Goal: Information Seeking & Learning: Check status

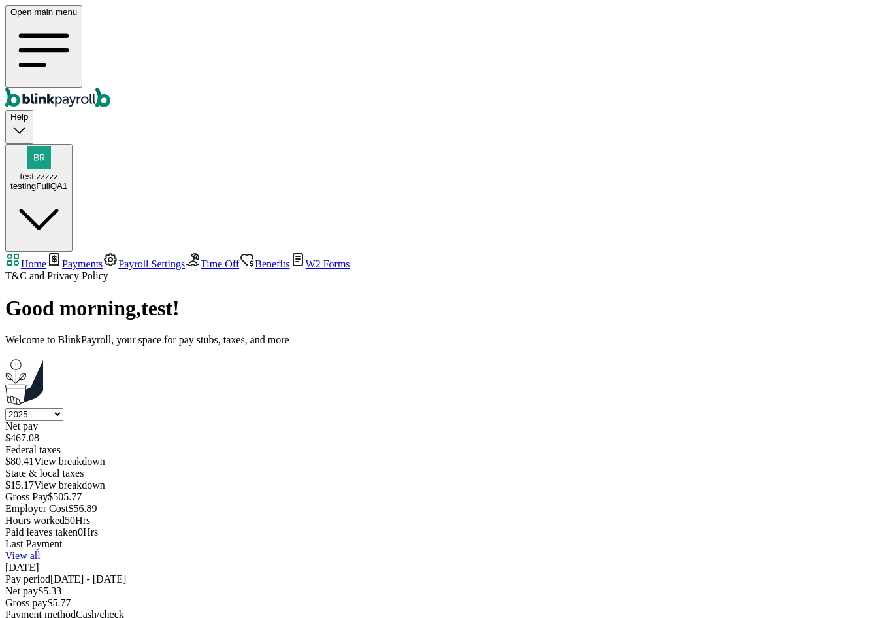
select select "2025"
click at [856, 538] on div "Last Payment View all [DATE] Pay period [DATE] - [DATE] Net pay $ 5.33 Gross pa…" at bounding box center [447, 592] width 885 height 108
click at [41, 550] on link "View all" at bounding box center [22, 555] width 35 height 11
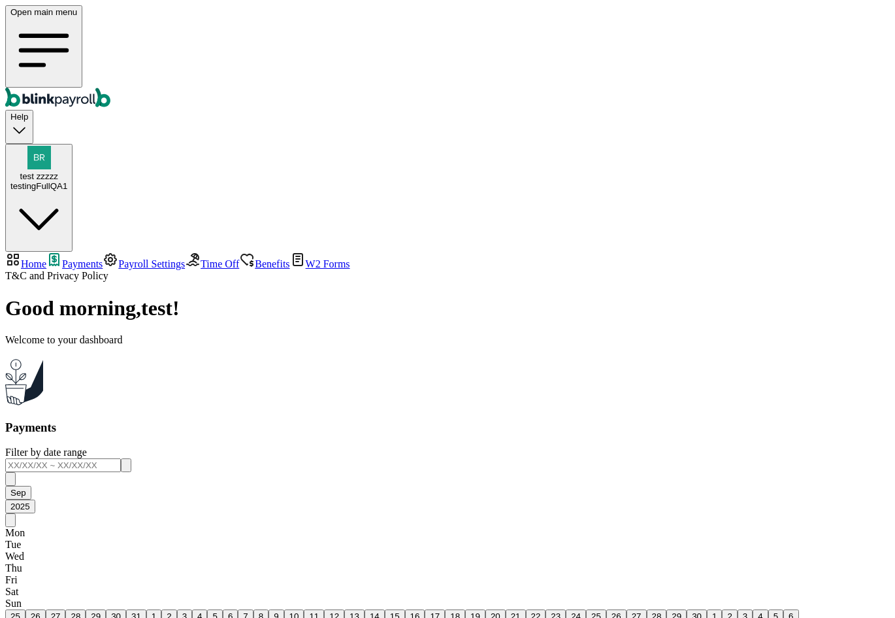
click at [201, 258] on span "Time Off" at bounding box center [220, 263] width 39 height 11
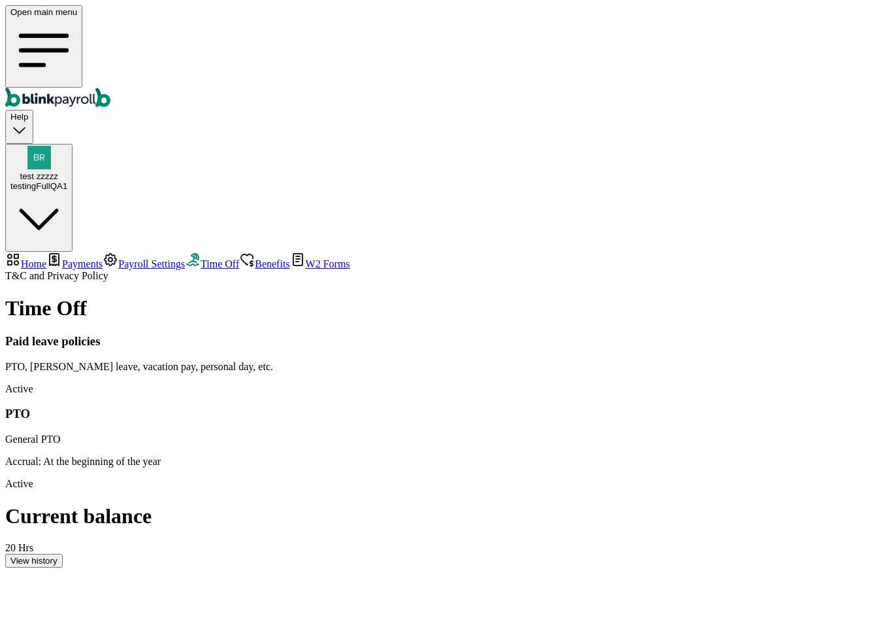
click at [239, 258] on link "Benefits" at bounding box center [264, 263] width 50 height 11
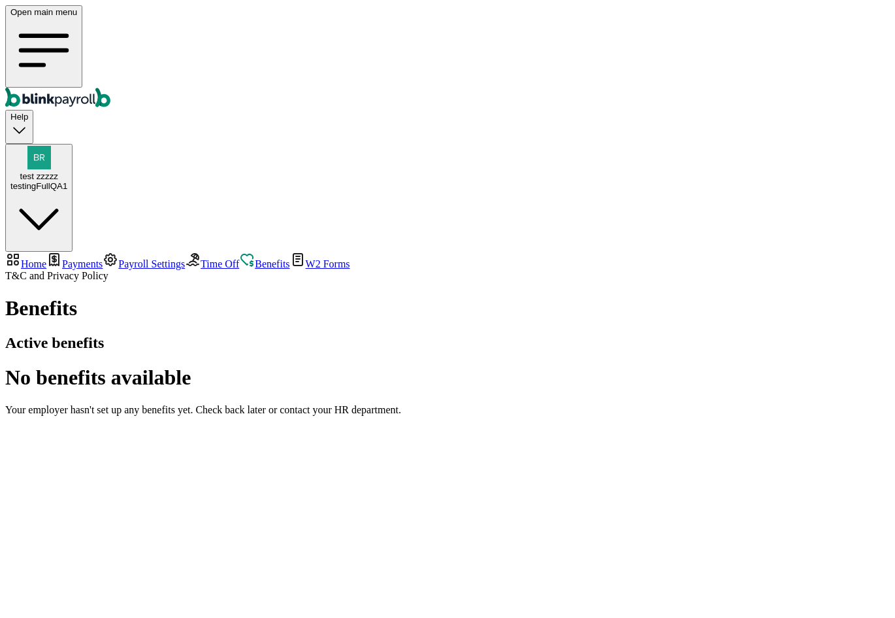
click at [92, 258] on span "Payments" at bounding box center [82, 263] width 41 height 11
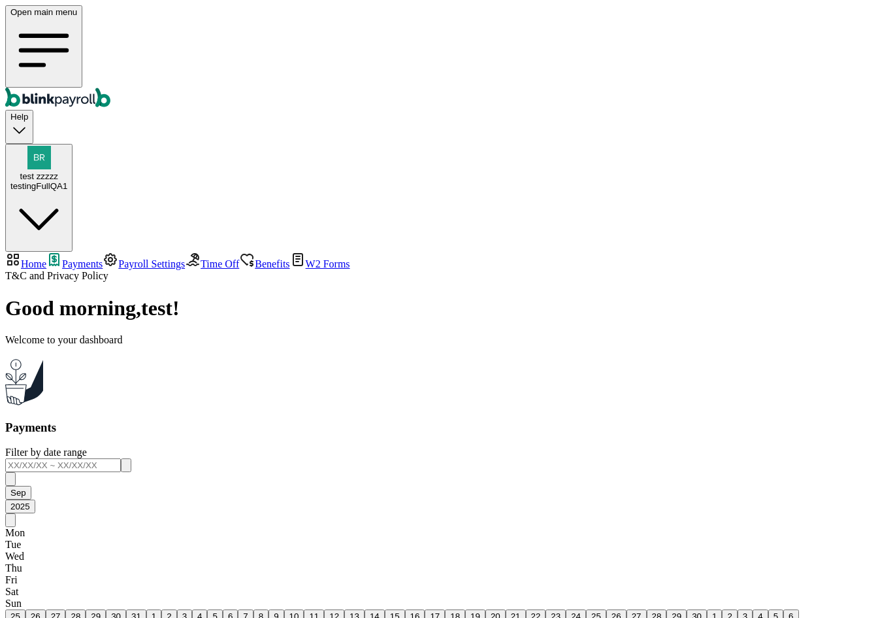
click at [46, 258] on span "Home" at bounding box center [33, 263] width 25 height 11
select select "2025"
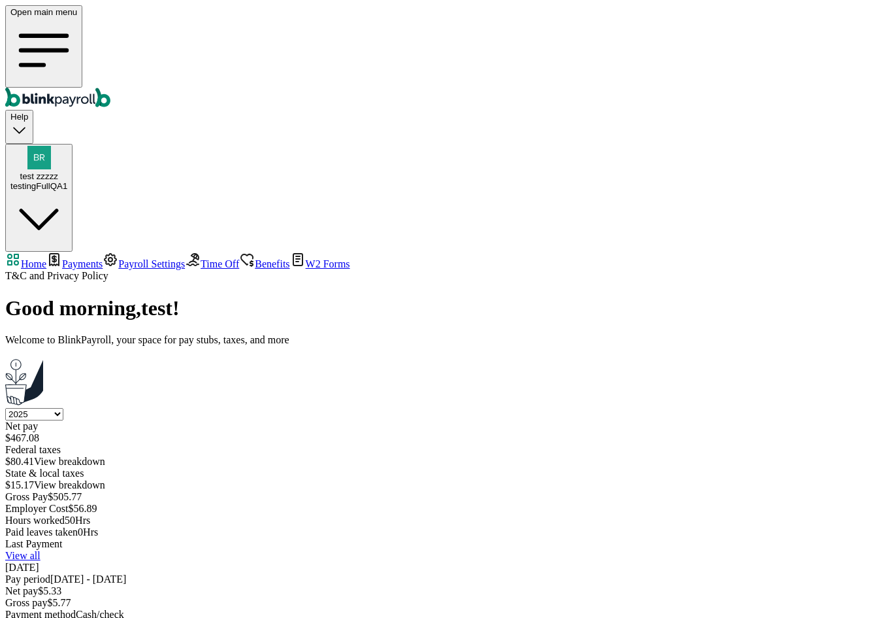
click at [94, 258] on span "Payments" at bounding box center [82, 263] width 41 height 11
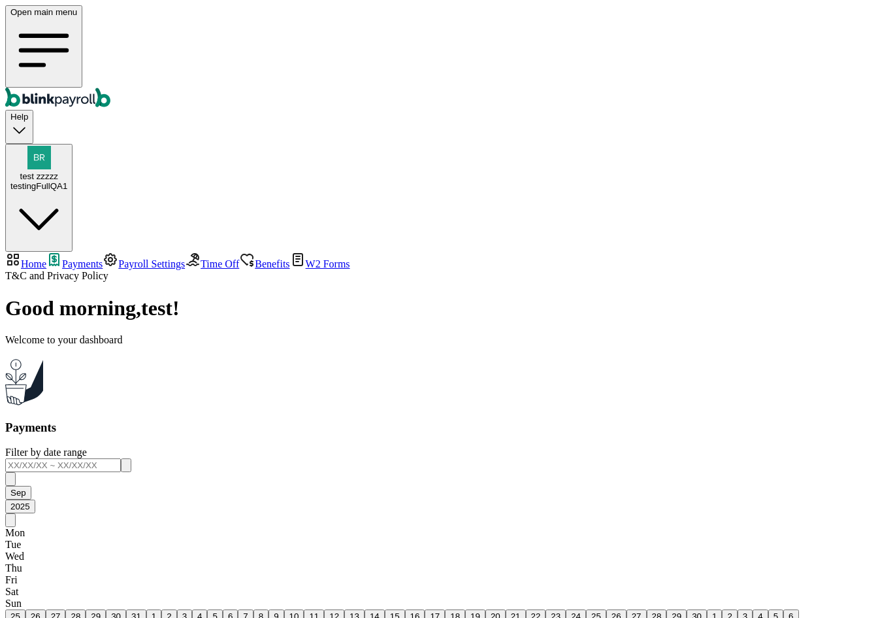
click at [46, 258] on span "Home" at bounding box center [33, 263] width 25 height 11
select select "2025"
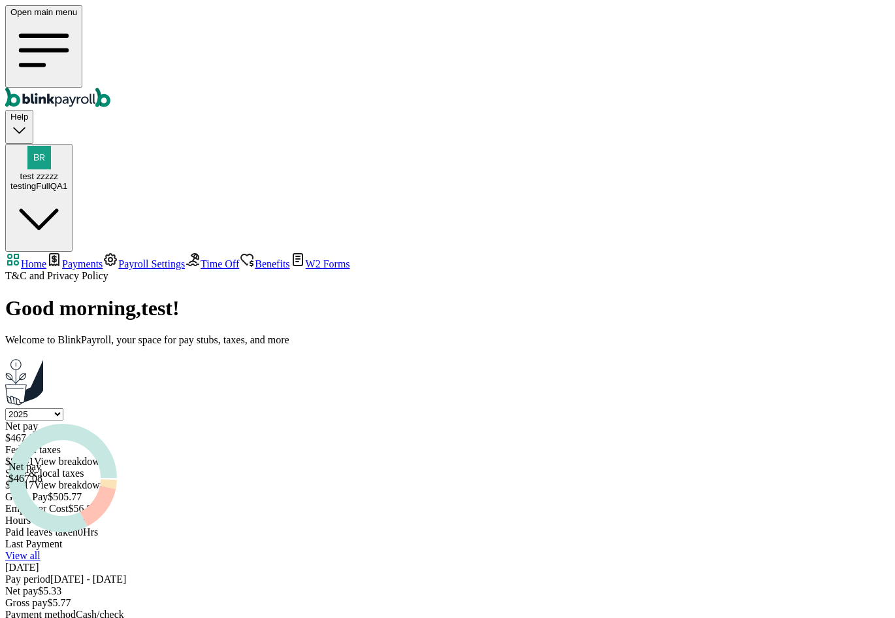
click at [599, 424] on div "Good morning , test ! Welcome to BlinkPayroll, your space for pay stubs, taxes,…" at bounding box center [447, 471] width 885 height 350
click at [41, 550] on link "View all" at bounding box center [22, 555] width 35 height 11
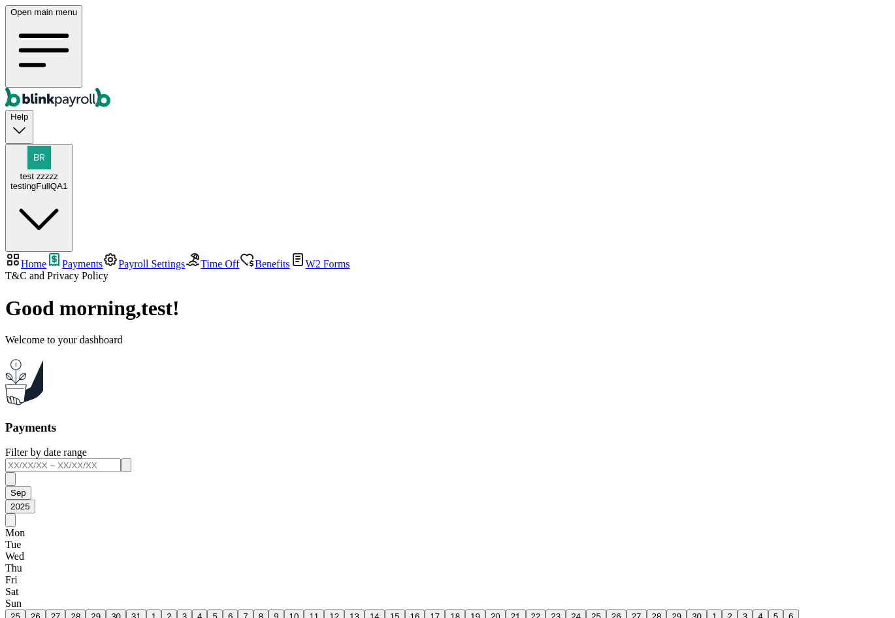
click at [835, 241] on body "Open main menu Help test zzzzz testingFullQA1 Home Payments Payroll Settings Ti…" at bounding box center [447, 361] width 885 height 712
click at [833, 291] on body "Open main menu Help test zzzzz testingFullQA1 Home Payments Payroll Settings Ti…" at bounding box center [447, 361] width 885 height 712
click at [46, 258] on link "Home" at bounding box center [25, 263] width 41 height 11
select select "2025"
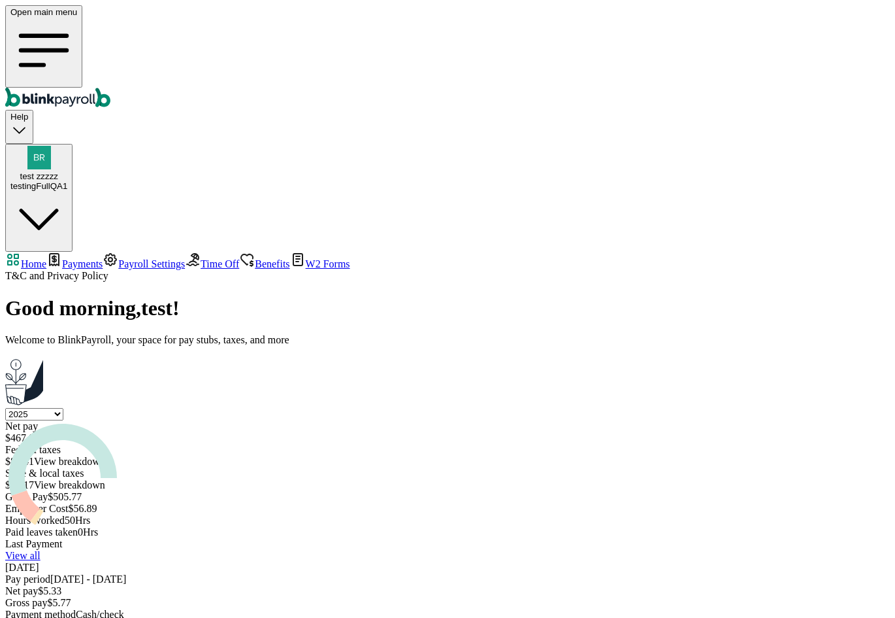
click at [824, 366] on body "Open main menu Help test zzzzz testingFullQA1 Home Payments Payroll Settings Ti…" at bounding box center [447, 325] width 885 height 641
click at [841, 550] on div "View all" at bounding box center [447, 556] width 885 height 12
click at [41, 550] on link "View all" at bounding box center [22, 555] width 35 height 11
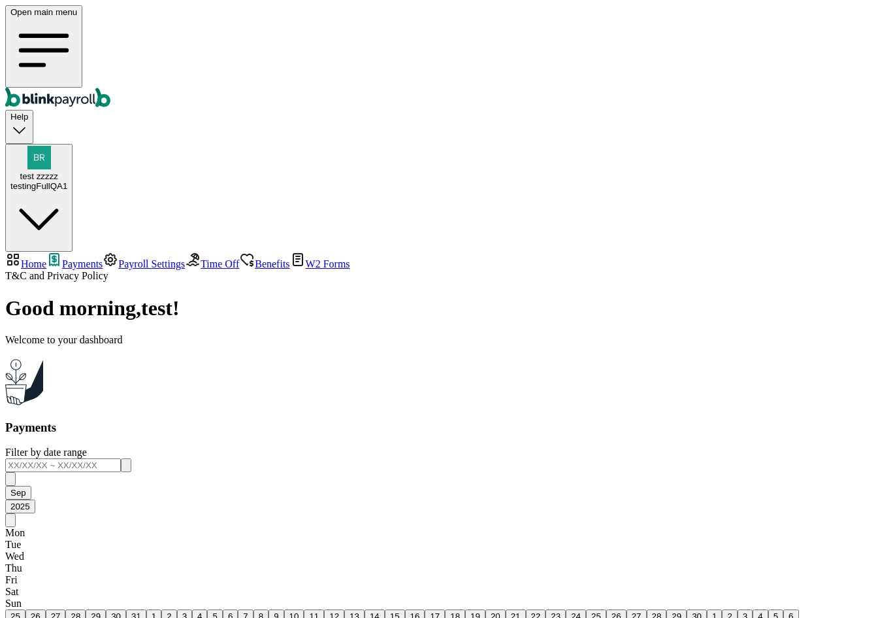
click at [121, 458] on input "text" at bounding box center [63, 465] width 116 height 14
click at [192, 609] on button "3" at bounding box center [184, 616] width 15 height 14
click at [305, 609] on button "10" at bounding box center [294, 616] width 20 height 14
type input "[DATE] ~ [DATE]"
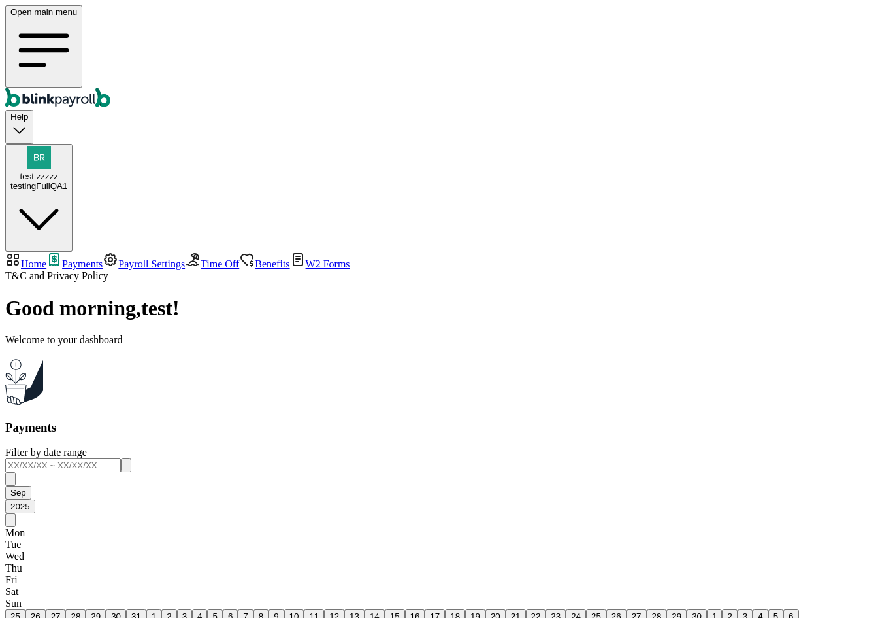
click at [131, 458] on button "button" at bounding box center [126, 465] width 10 height 14
click at [192, 609] on button "3" at bounding box center [184, 616] width 15 height 14
click at [305, 609] on button "10" at bounding box center [294, 616] width 20 height 14
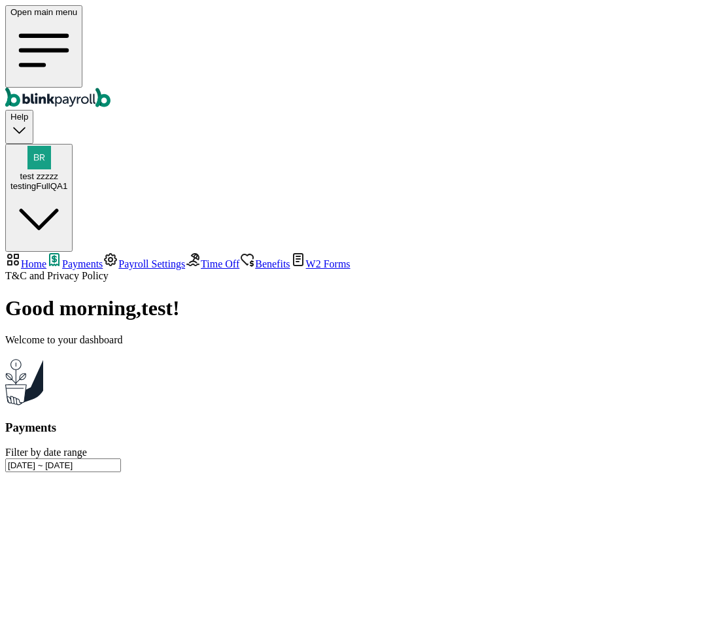
click at [121, 458] on input "[DATE] ~ [DATE]" at bounding box center [63, 465] width 116 height 14
drag, startPoint x: 404, startPoint y: 136, endPoint x: 496, endPoint y: 128, distance: 92.5
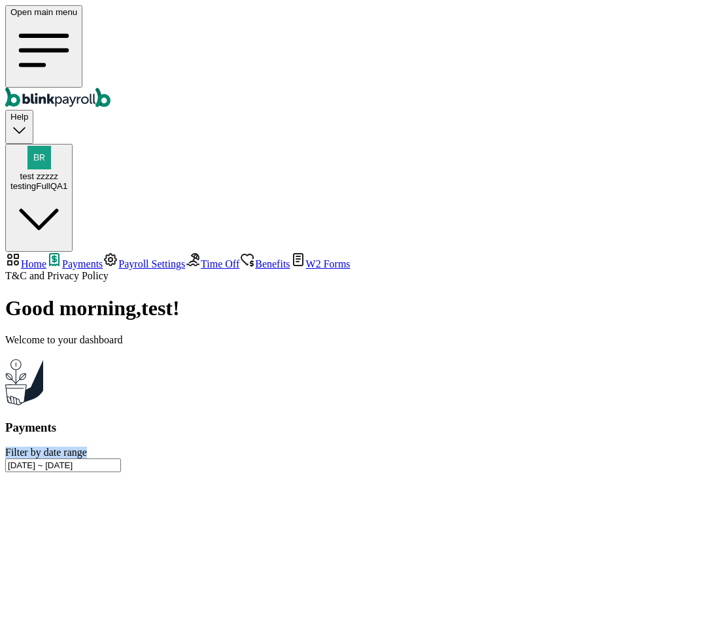
copy span "Filter by date range"
click at [121, 458] on input "[DATE] ~ [DATE]" at bounding box center [63, 465] width 116 height 14
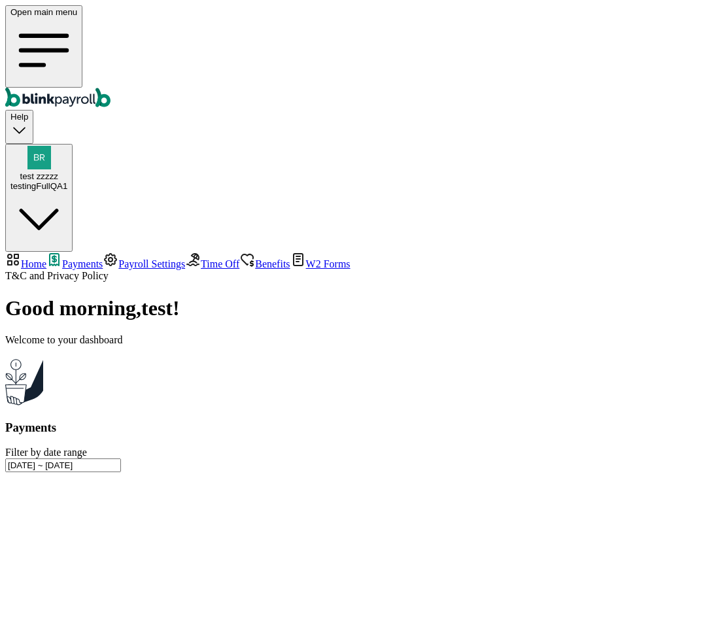
type input "[DATE] ~ [DATE]"
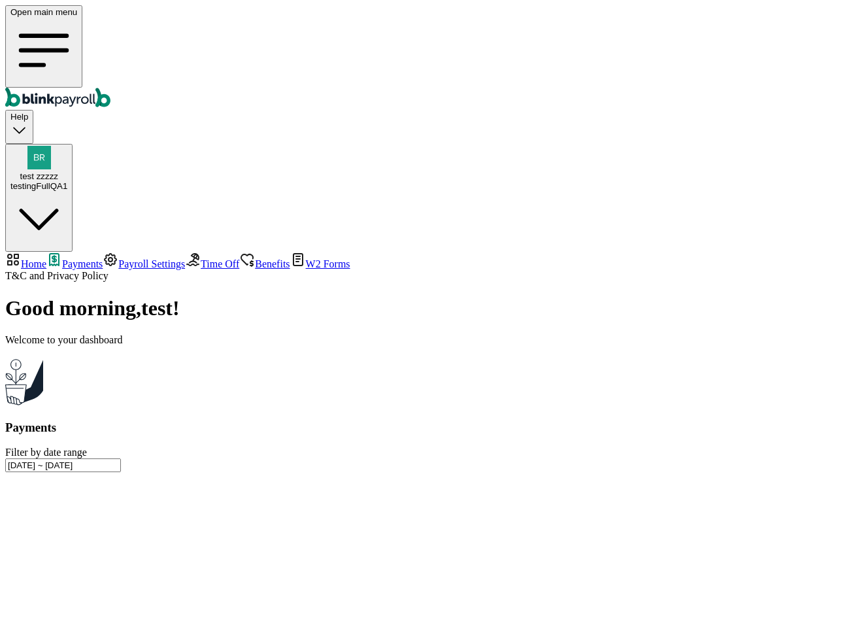
click at [201, 258] on span "Time Off" at bounding box center [220, 263] width 39 height 11
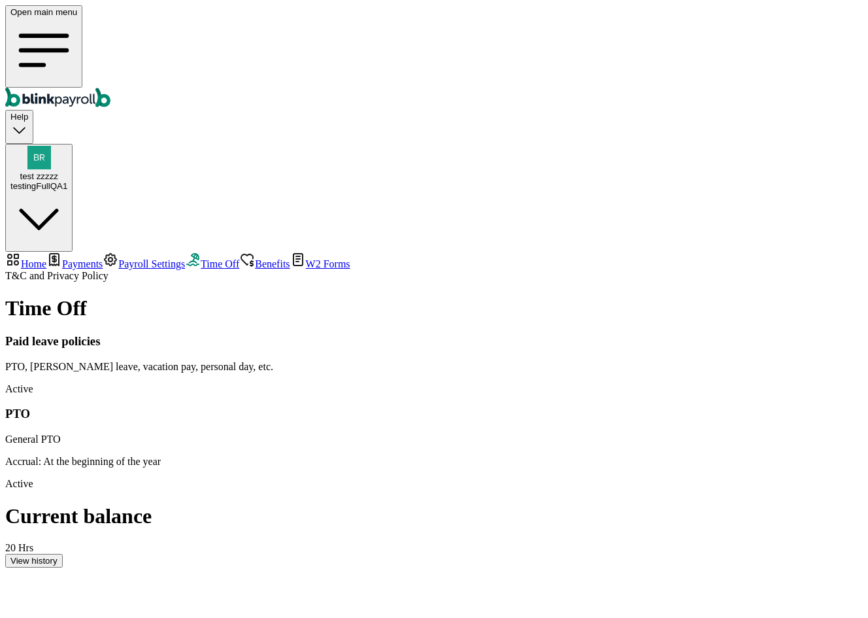
click at [103, 258] on link "Payroll Settings" at bounding box center [144, 263] width 82 height 11
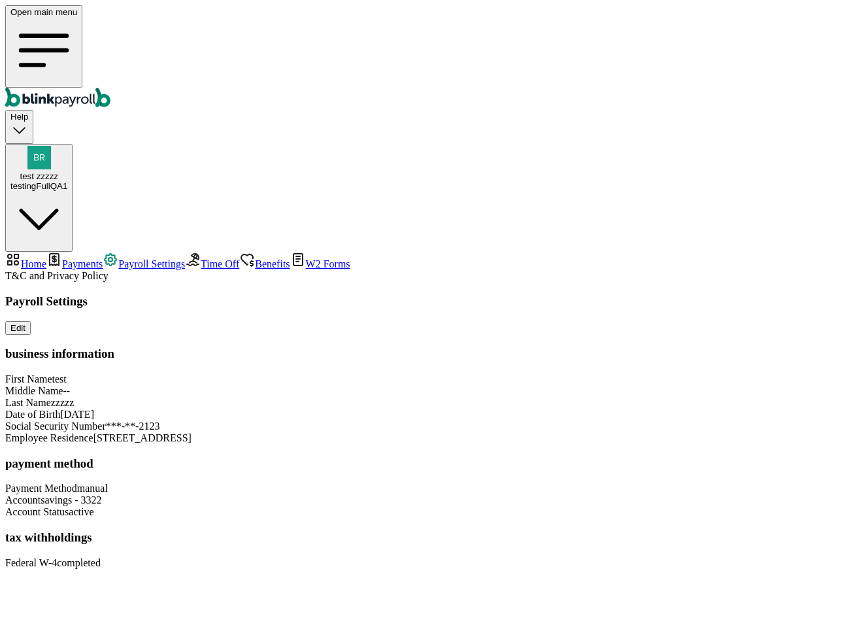
click at [114, 252] on nav "Home Payments Payroll Settings Time Off Benefits W2 Forms T&C and Privacy Policy" at bounding box center [434, 267] width 858 height 30
click at [46, 258] on span "Home" at bounding box center [33, 263] width 25 height 11
select select "2025"
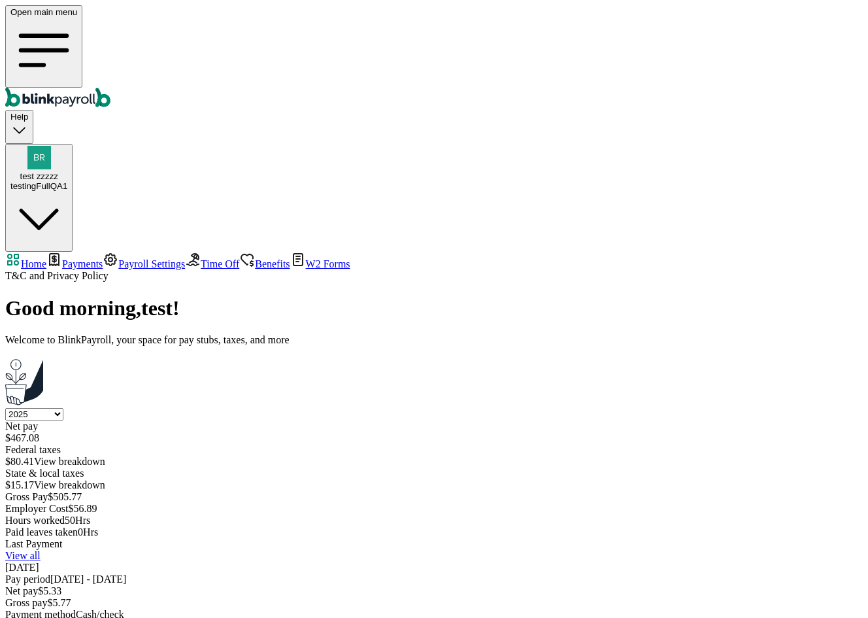
click at [101, 258] on span "Payments" at bounding box center [82, 263] width 41 height 11
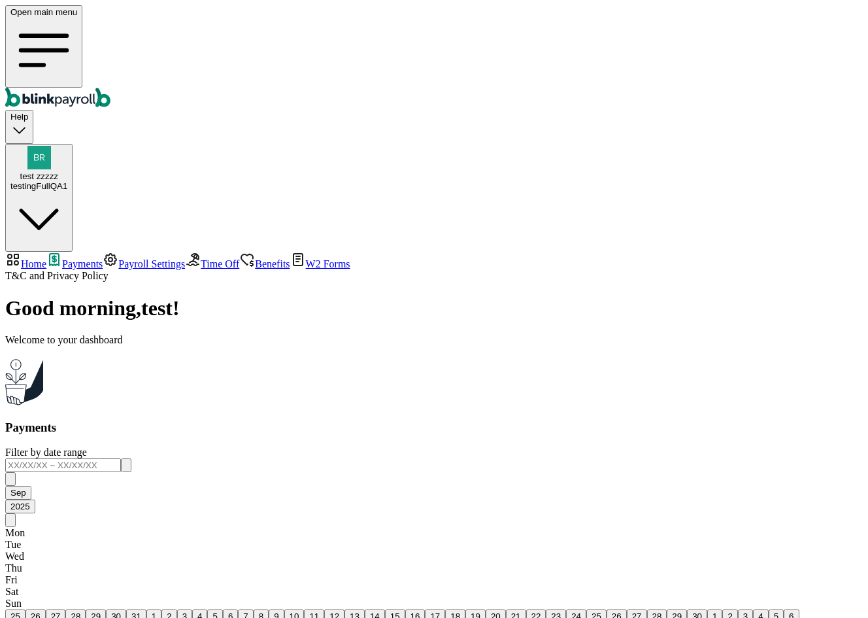
click at [131, 258] on span "Payroll Settings" at bounding box center [151, 263] width 67 height 11
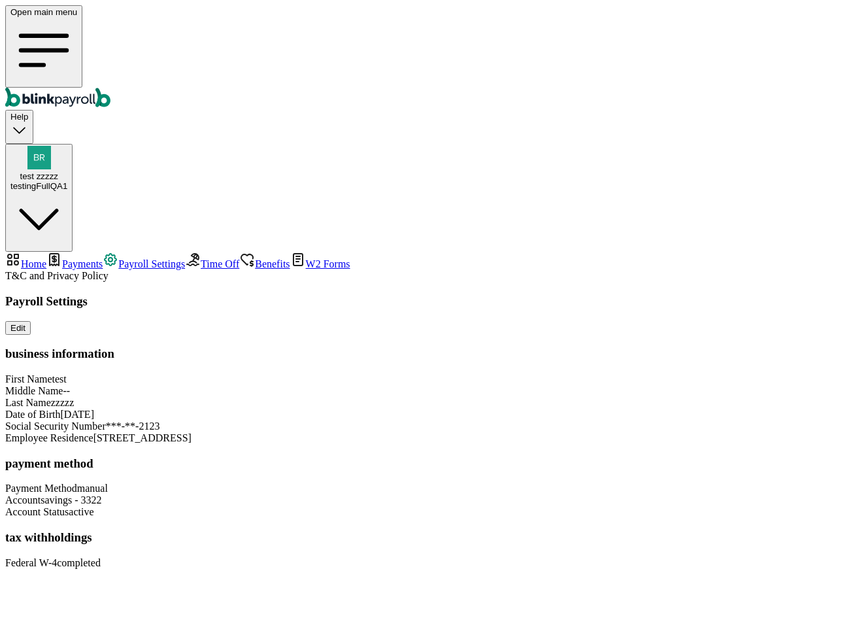
scroll to position [26, 0]
click at [78, 258] on span "Payments" at bounding box center [82, 263] width 41 height 11
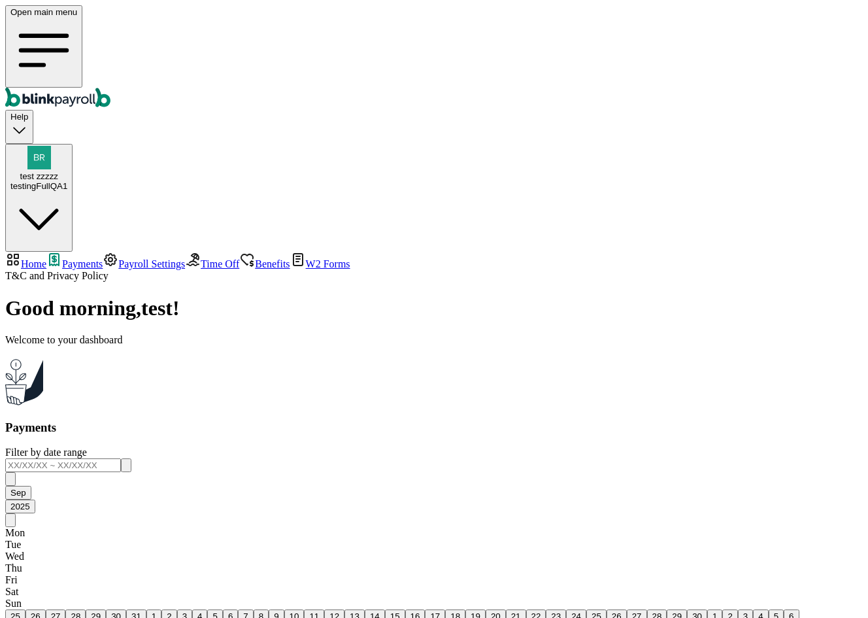
click at [118, 258] on span "Payroll Settings" at bounding box center [151, 263] width 67 height 11
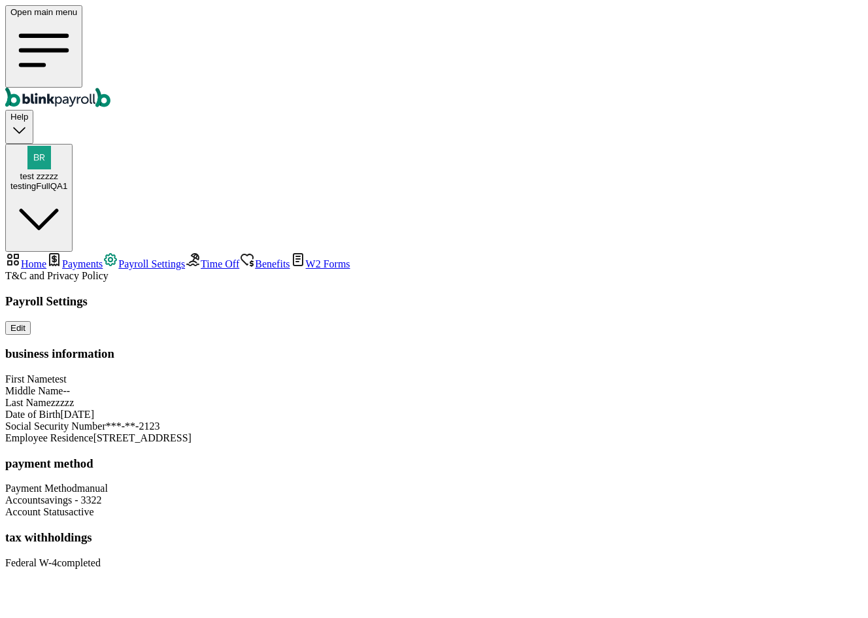
scroll to position [26, 0]
click at [255, 258] on span "Benefits" at bounding box center [272, 263] width 35 height 11
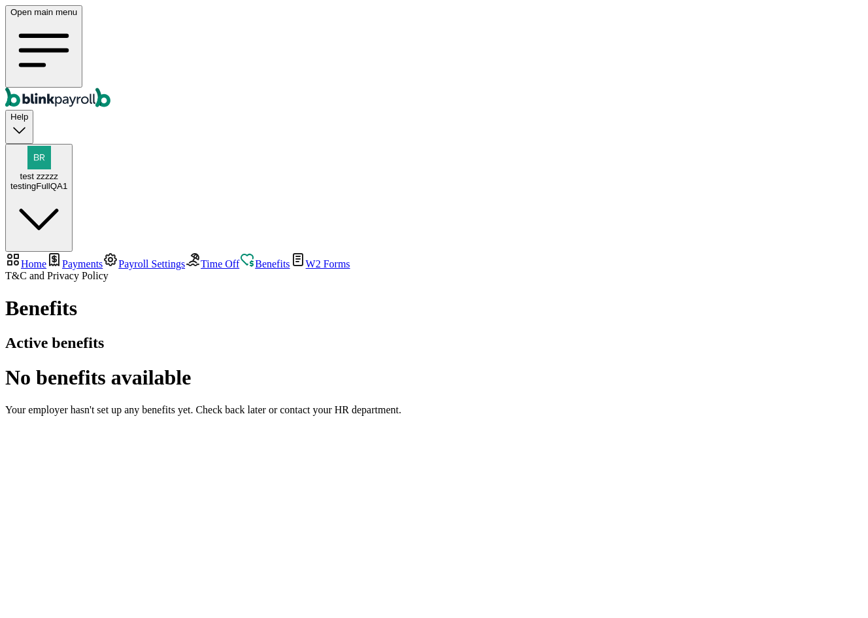
click at [290, 258] on link "W2 Forms" at bounding box center [320, 263] width 60 height 11
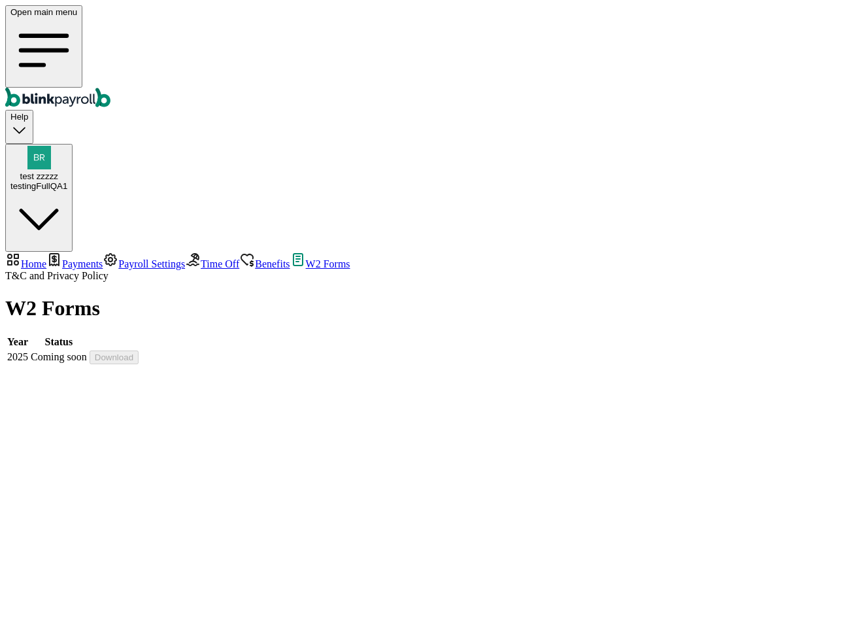
click at [201, 258] on span "Time Off" at bounding box center [220, 263] width 39 height 11
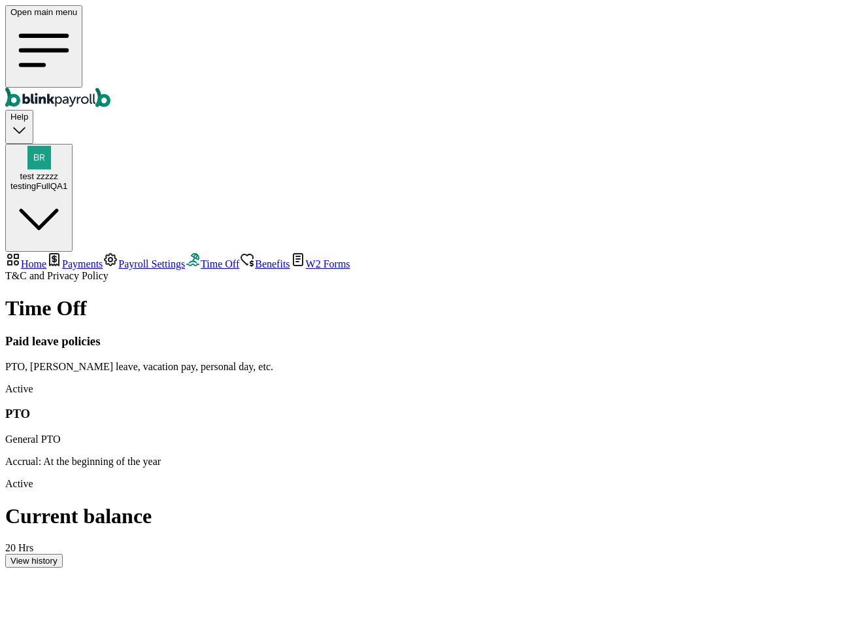
click at [97, 258] on link "Payments" at bounding box center [74, 263] width 56 height 11
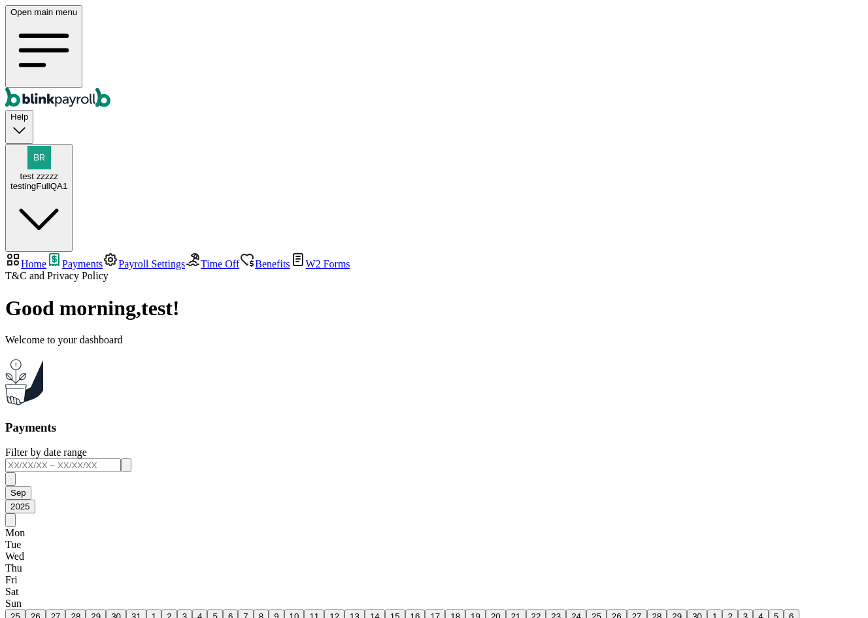
click at [118, 258] on span "Payroll Settings" at bounding box center [151, 263] width 67 height 11
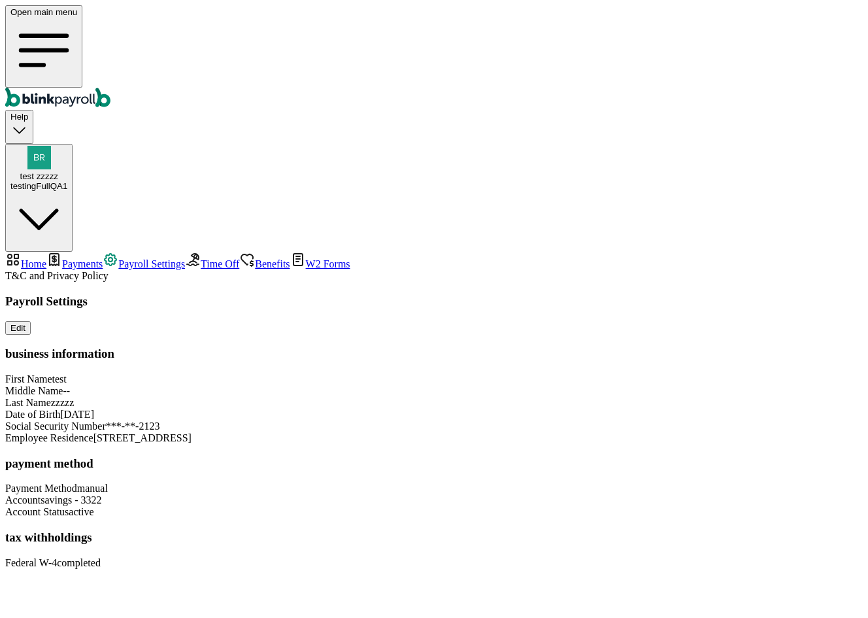
click at [185, 258] on link "Time Off" at bounding box center [212, 263] width 54 height 11
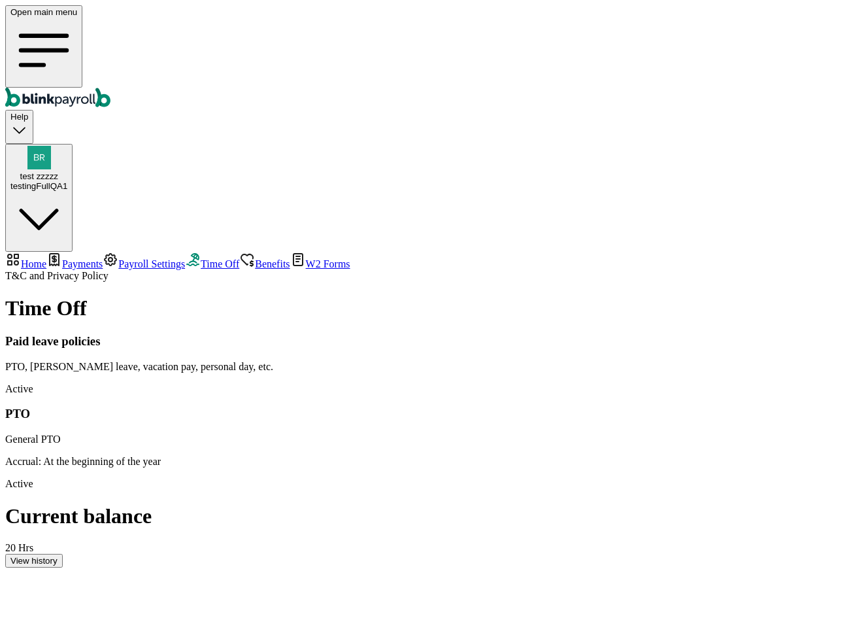
click at [118, 258] on span "Payroll Settings" at bounding box center [151, 263] width 67 height 11
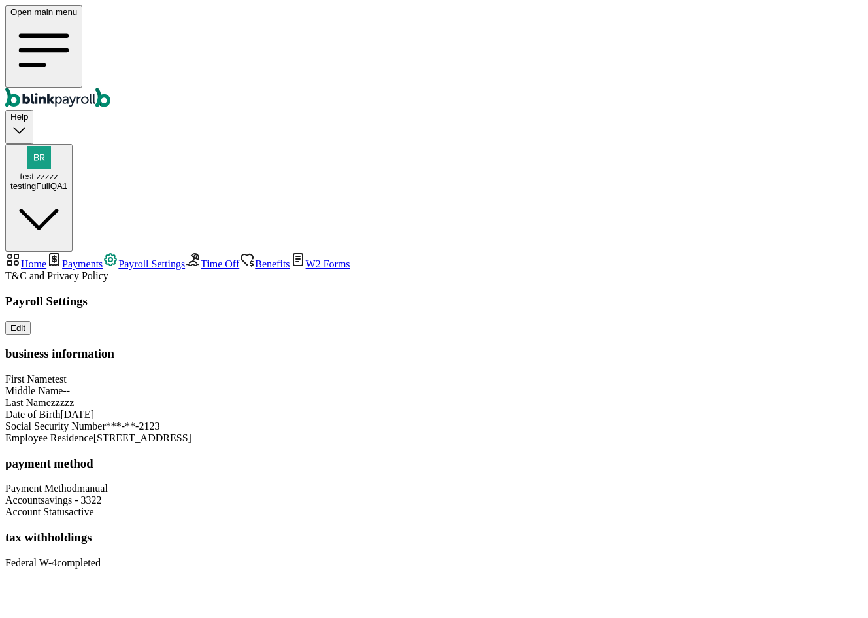
click at [46, 258] on span "Home" at bounding box center [33, 263] width 25 height 11
select select "2025"
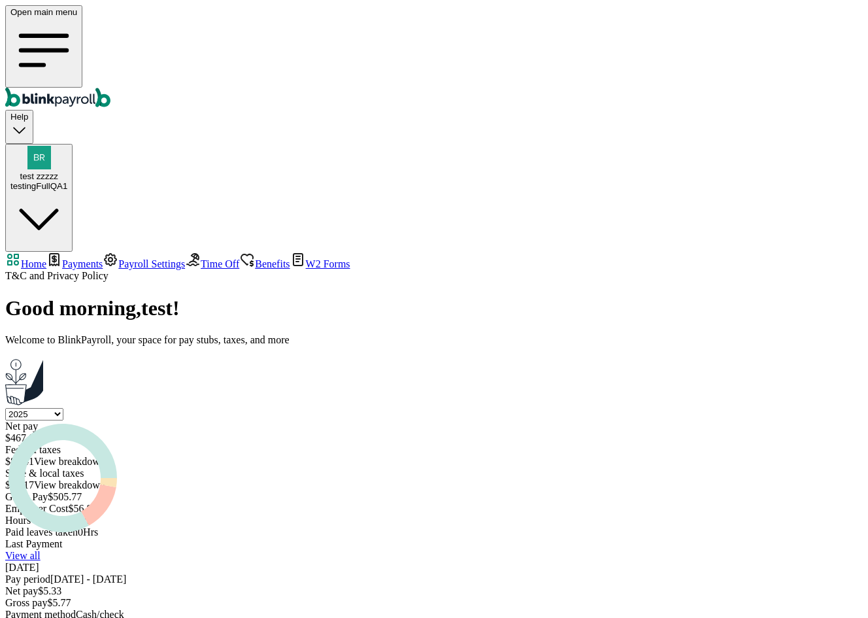
click at [63, 408] on select "Select year [DATE] 2024 2023 2022 2021" at bounding box center [34, 414] width 58 height 12
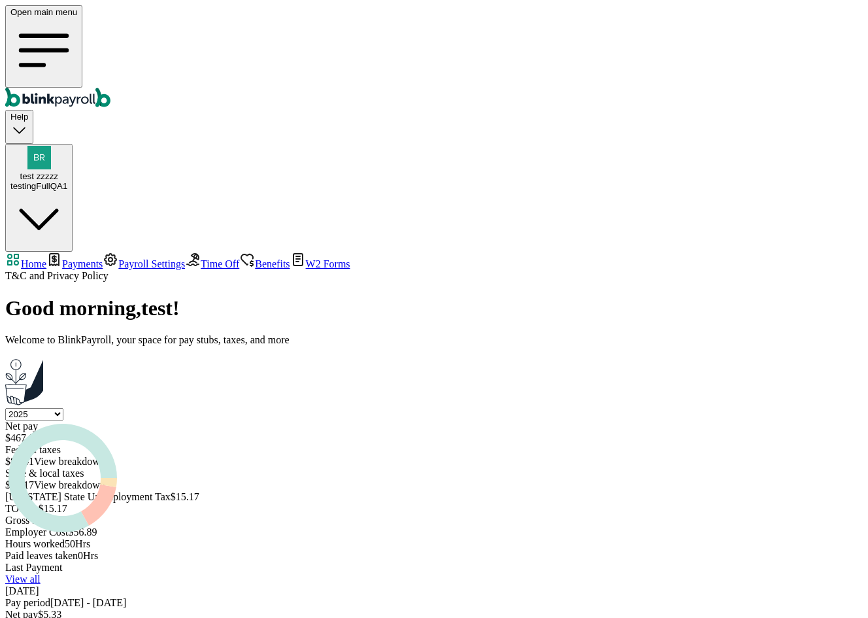
click at [105, 479] on span "View breakdown" at bounding box center [69, 484] width 71 height 11
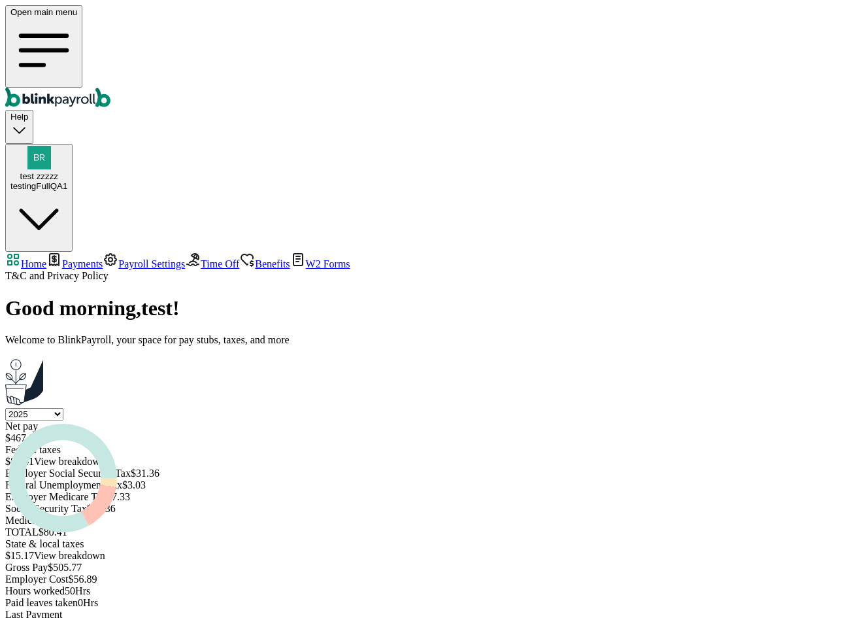
click at [105, 456] on span "View breakdown" at bounding box center [69, 461] width 71 height 11
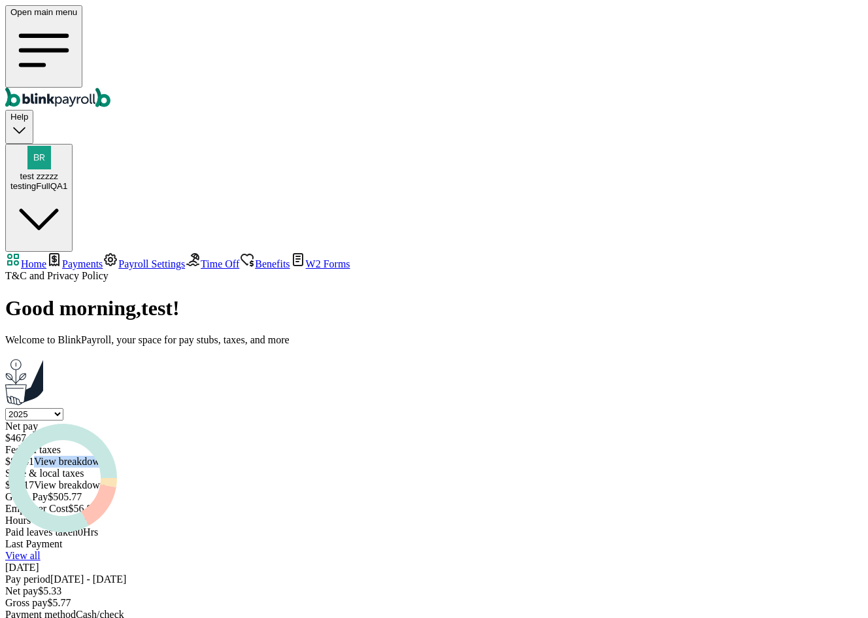
click at [478, 408] on div "Select year [DATE] 2024 2023 2022 2021 Net pay $ 467.08 Federal taxes $ 80.41 V…" at bounding box center [434, 473] width 858 height 130
